Goal: Find specific page/section: Find specific page/section

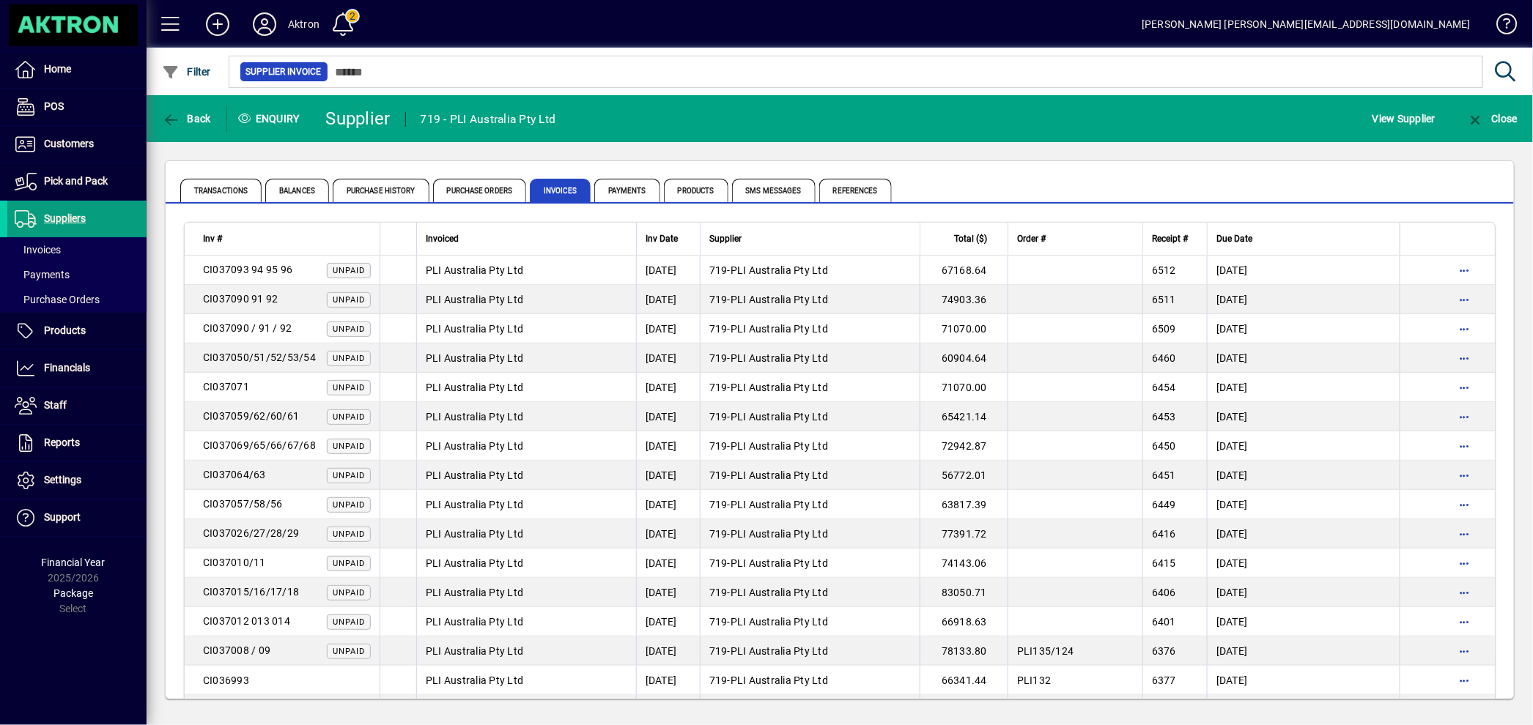
scroll to position [81, 0]
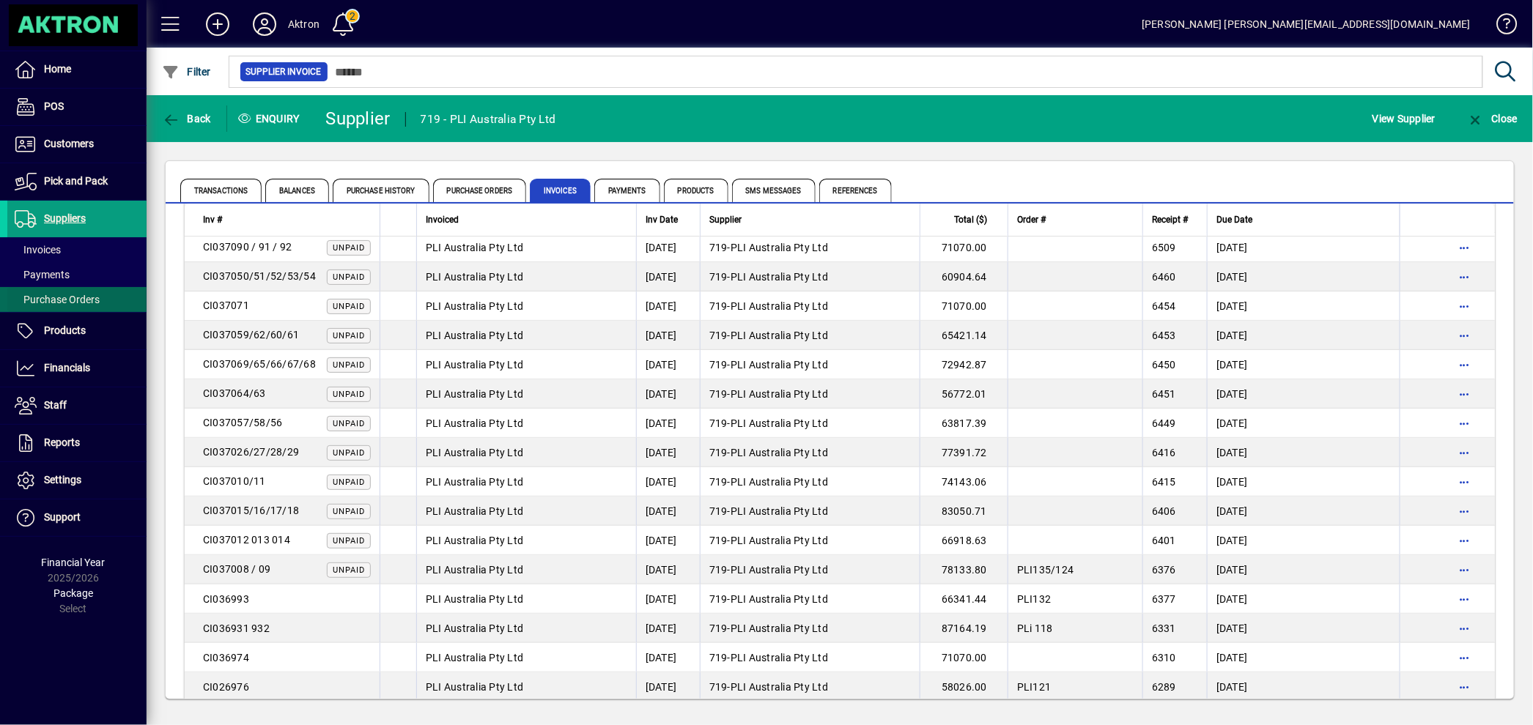
click at [91, 303] on span "Purchase Orders" at bounding box center [57, 300] width 85 height 12
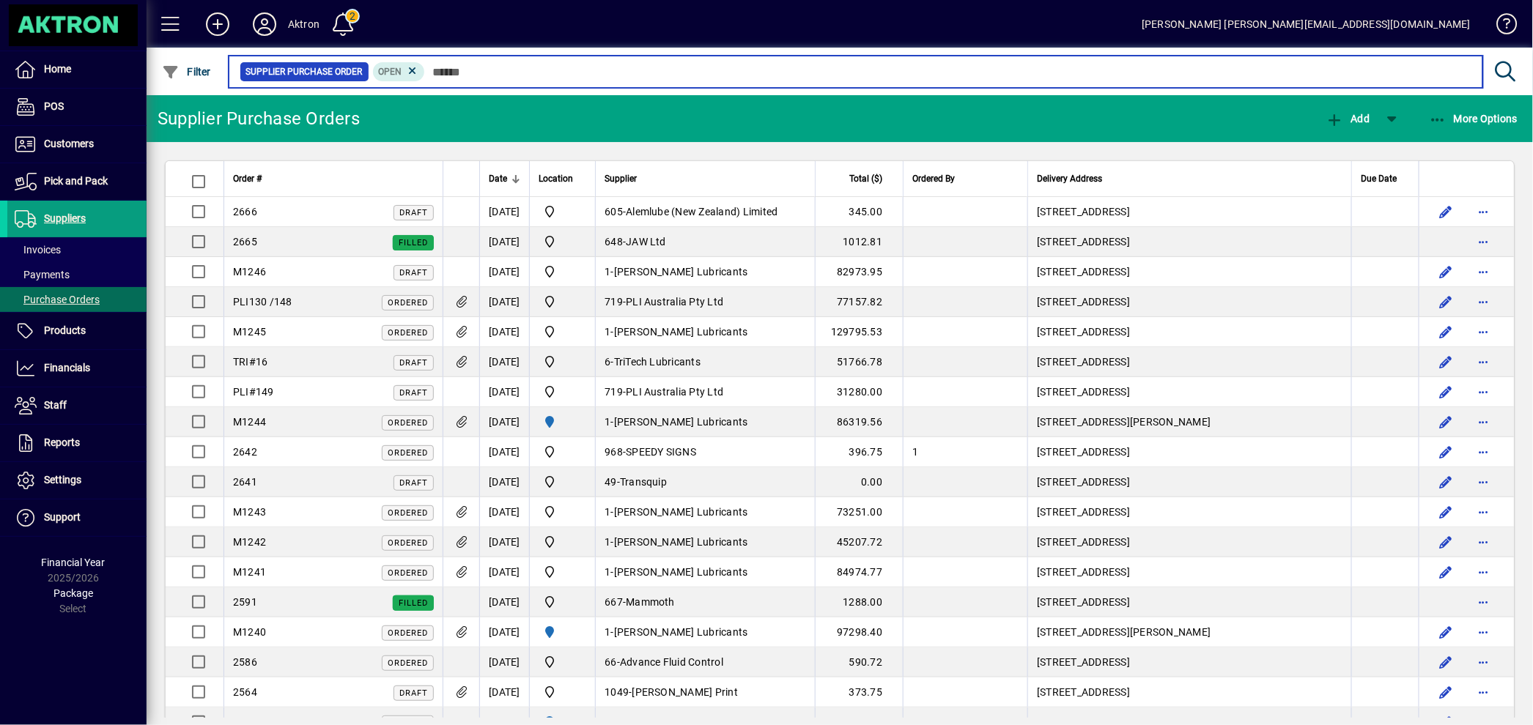
click at [463, 67] on input "text" at bounding box center [948, 72] width 1046 height 21
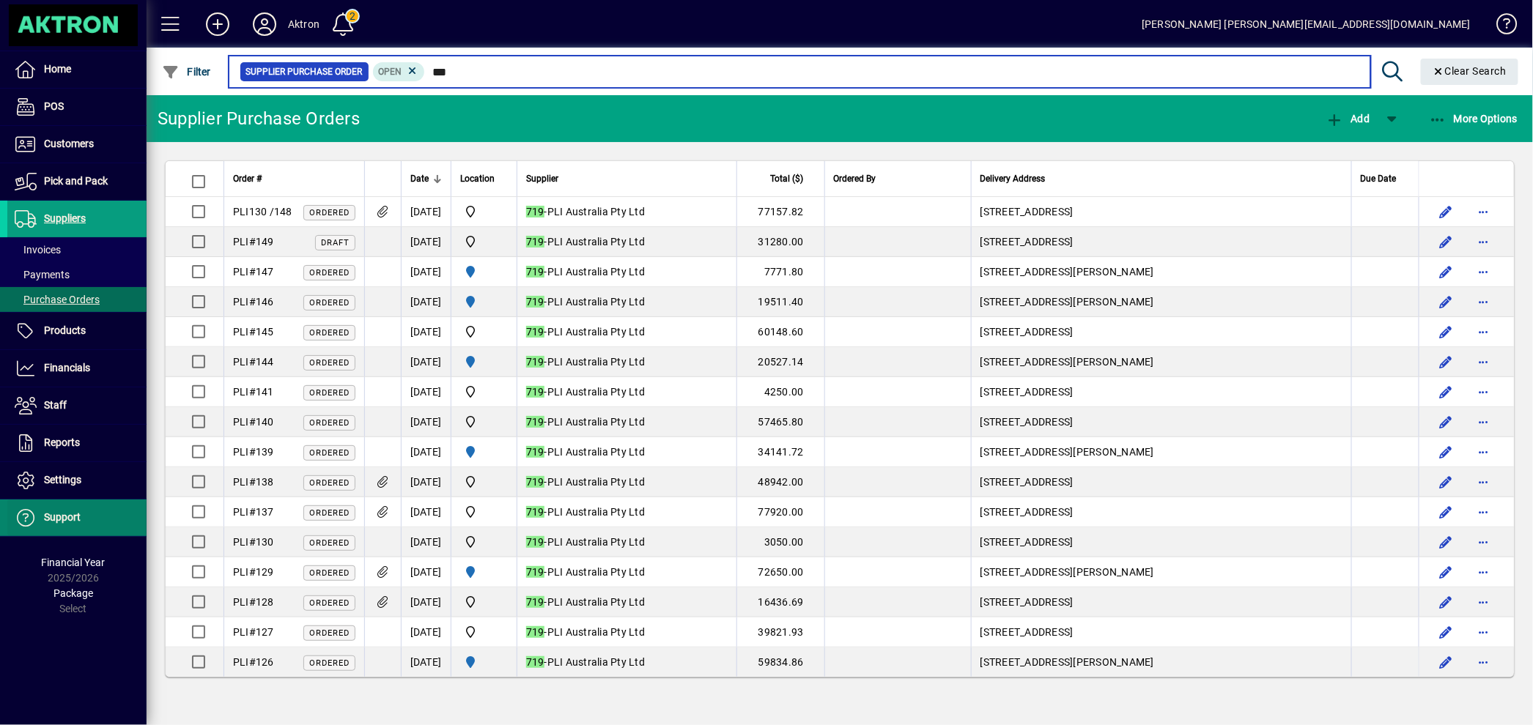
type input "***"
